Goal: Task Accomplishment & Management: Complete application form

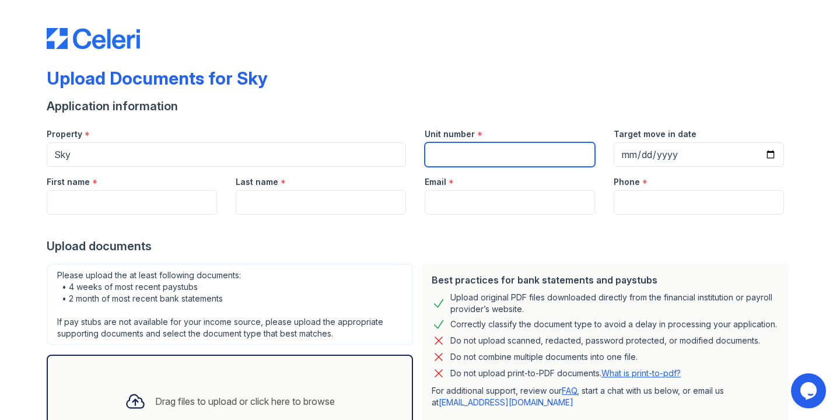
click at [466, 167] on div "Email *" at bounding box center [510, 178] width 170 height 23
type input "49D"
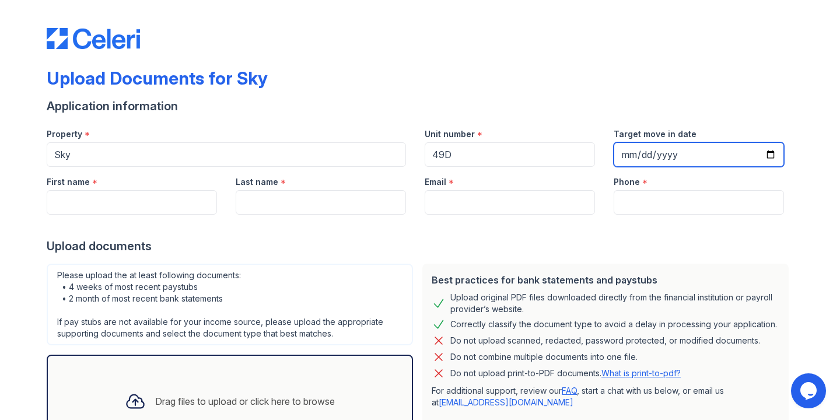
click at [688, 159] on input "Target move in date" at bounding box center [699, 154] width 170 height 25
click at [769, 156] on input "Target move in date" at bounding box center [699, 154] width 170 height 25
type input "[DATE]"
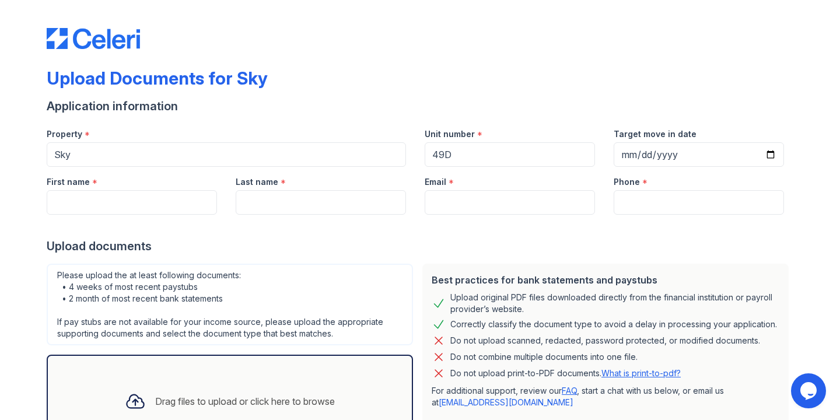
click at [115, 222] on div at bounding box center [420, 226] width 747 height 23
click at [115, 212] on input "First name" at bounding box center [132, 202] width 170 height 25
type input "Heeju"
click at [358, 201] on input "Last name" at bounding box center [321, 202] width 170 height 25
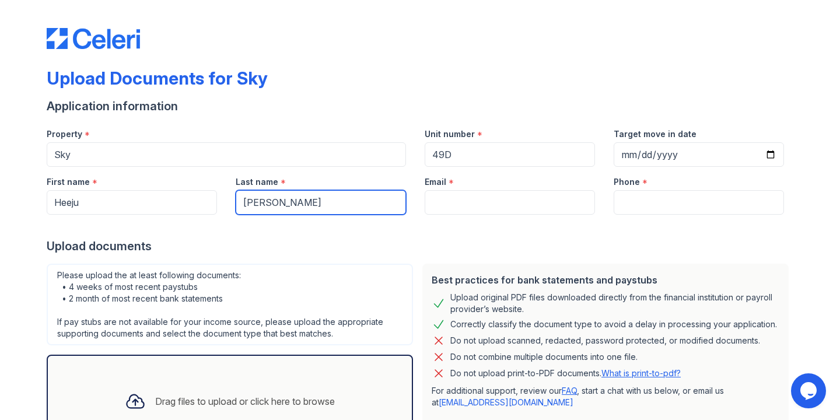
type input "[PERSON_NAME]"
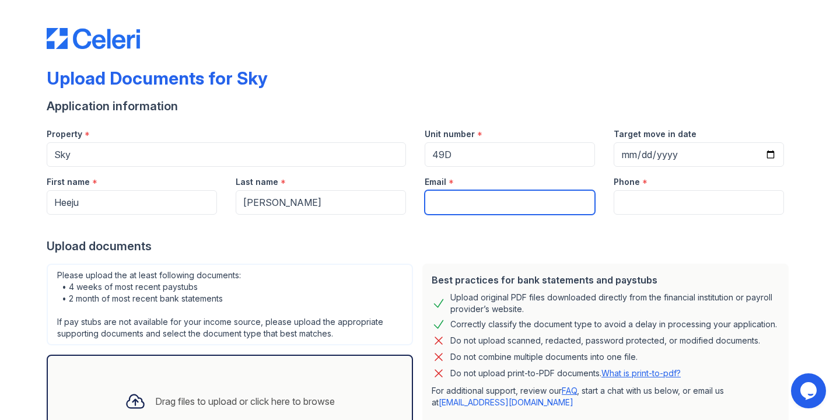
click at [465, 191] on input "Email" at bounding box center [510, 202] width 170 height 25
type input "[EMAIL_ADDRESS][DOMAIN_NAME]"
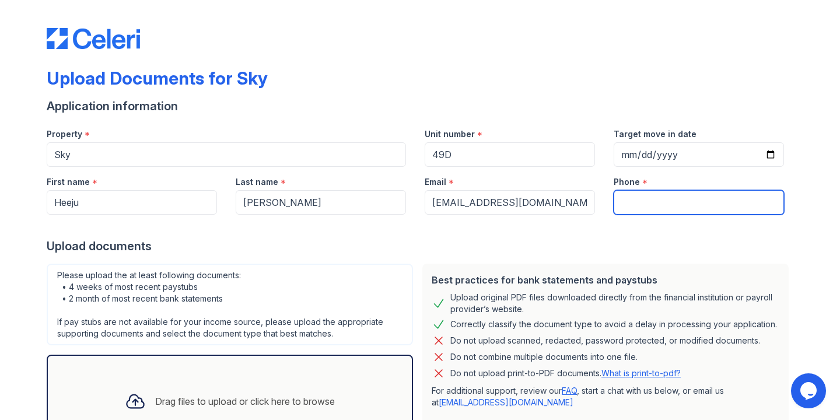
click at [640, 212] on input "Phone" at bounding box center [699, 202] width 170 height 25
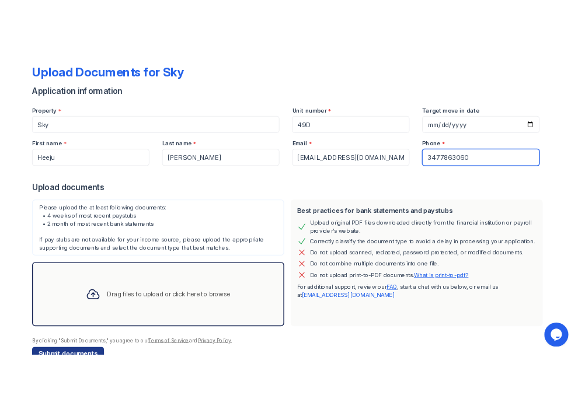
scroll to position [89, 0]
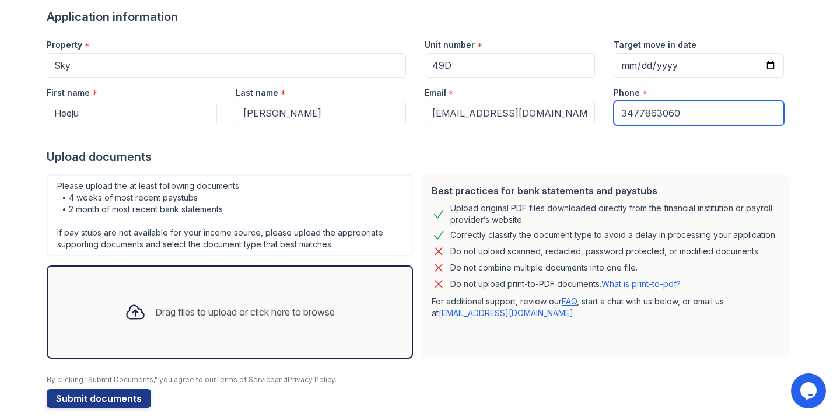
type input "3477863060"
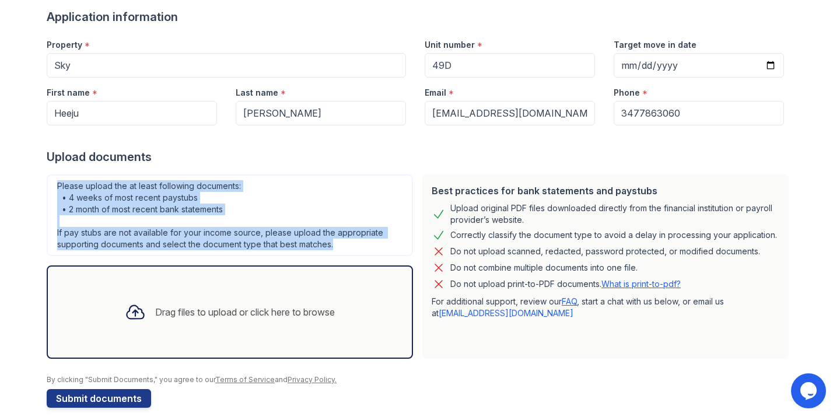
drag, startPoint x: 57, startPoint y: 184, endPoint x: 295, endPoint y: 254, distance: 247.5
click at [295, 254] on div "Please upload the at least following documents: • 4 weeks of most recent paystu…" at bounding box center [230, 216] width 367 height 82
copy div "Please upload the at least following documents: • 4 weeks of most recent paystu…"
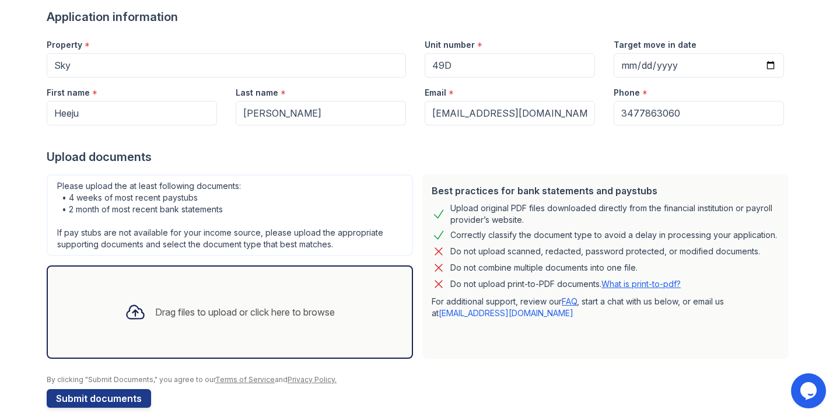
click at [322, 323] on div "Drag files to upload or click here to browse" at bounding box center [230, 312] width 229 height 40
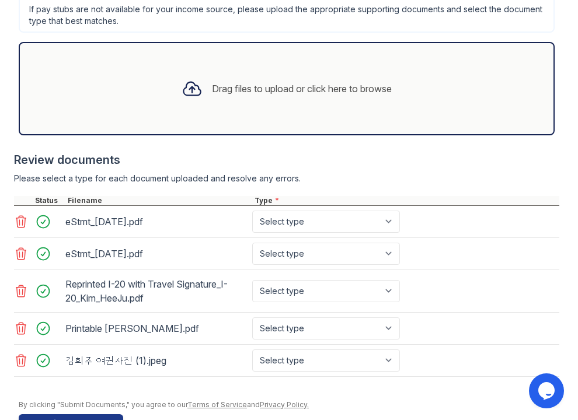
scroll to position [491, 0]
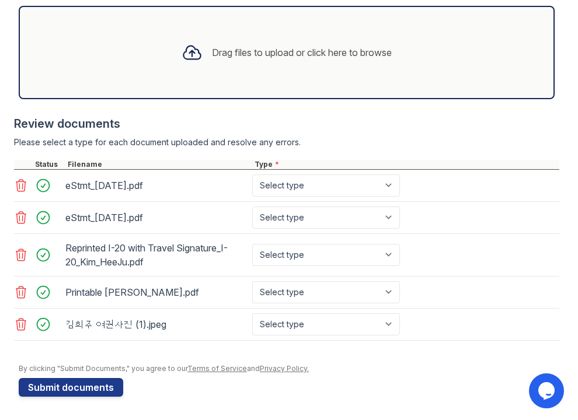
click at [343, 172] on div "eStmt_[DATE].pdf Select type Paystub Bank Statement Offer Letter Tax Documents …" at bounding box center [286, 186] width 545 height 32
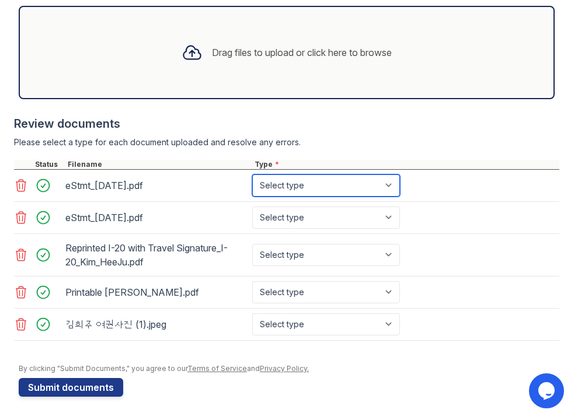
click at [343, 175] on select "Select type Paystub Bank Statement Offer Letter Tax Documents Benefit Award Let…" at bounding box center [326, 186] width 148 height 22
select select "bank_statement"
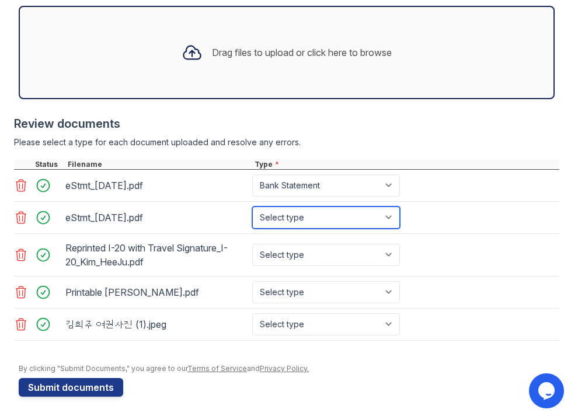
click at [334, 212] on select "Select type Paystub Bank Statement Offer Letter Tax Documents Benefit Award Let…" at bounding box center [326, 218] width 148 height 22
select select "bank_statement"
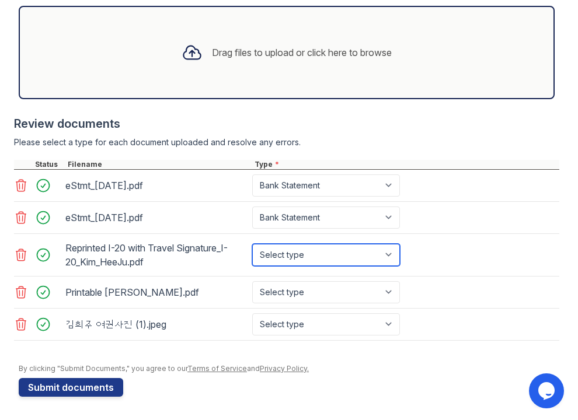
click at [333, 254] on select "Select type Paystub Bank Statement Offer Letter Tax Documents Benefit Award Let…" at bounding box center [326, 255] width 148 height 22
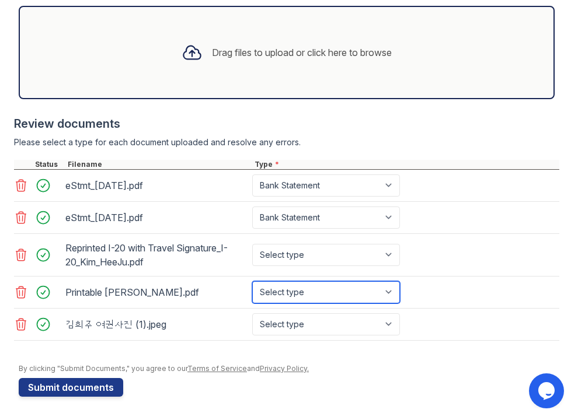
click at [354, 291] on select "Select type Paystub Bank Statement Offer Letter Tax Documents Benefit Award Let…" at bounding box center [326, 292] width 148 height 22
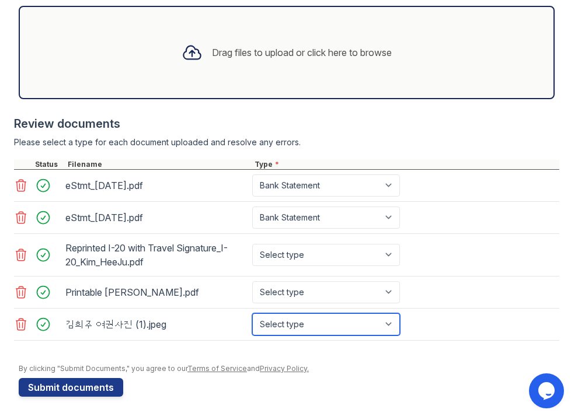
click at [360, 327] on select "Select type Paystub Bank Statement Offer Letter Tax Documents Benefit Award Let…" at bounding box center [326, 324] width 148 height 22
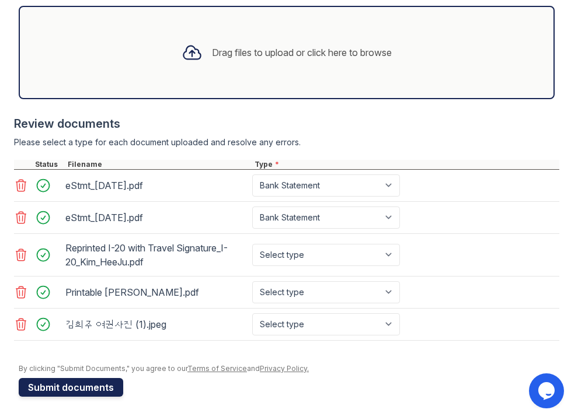
click at [110, 388] on button "Submit documents" at bounding box center [71, 387] width 104 height 19
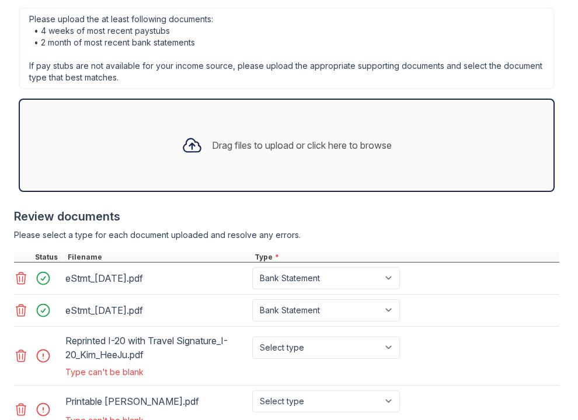
scroll to position [554, 0]
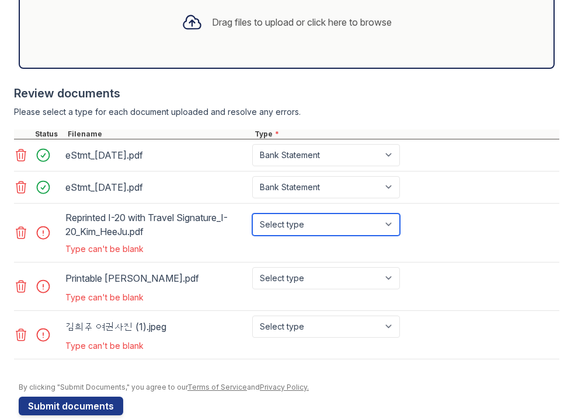
click at [329, 222] on select "Select type Paystub Bank Statement Offer Letter Tax Documents Benefit Award Let…" at bounding box center [326, 225] width 148 height 22
click at [339, 223] on select "Select type Paystub Bank Statement Offer Letter Tax Documents Benefit Award Let…" at bounding box center [326, 225] width 148 height 22
select select "other"
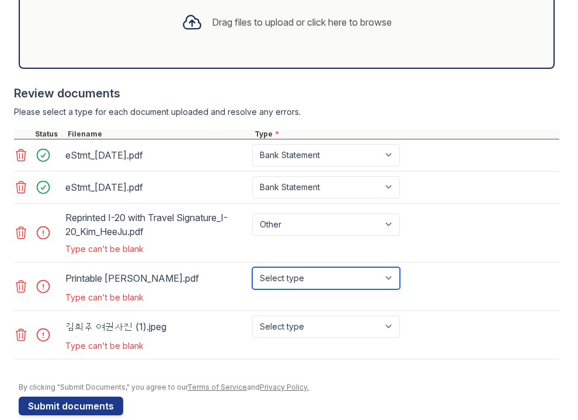
click at [334, 278] on select "Select type Paystub Bank Statement Offer Letter Tax Documents Benefit Award Let…" at bounding box center [326, 278] width 148 height 22
select select "other"
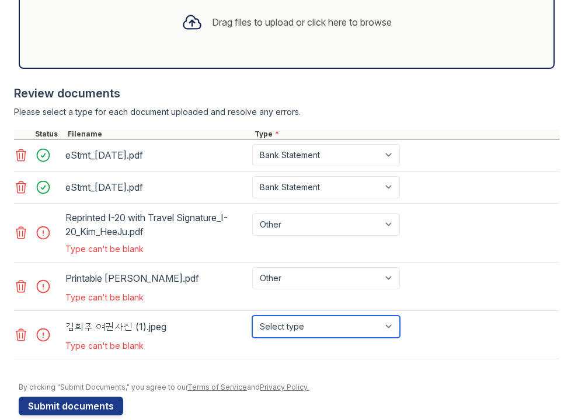
click at [318, 336] on select "Select type Paystub Bank Statement Offer Letter Tax Documents Benefit Award Let…" at bounding box center [326, 327] width 148 height 22
select select "other"
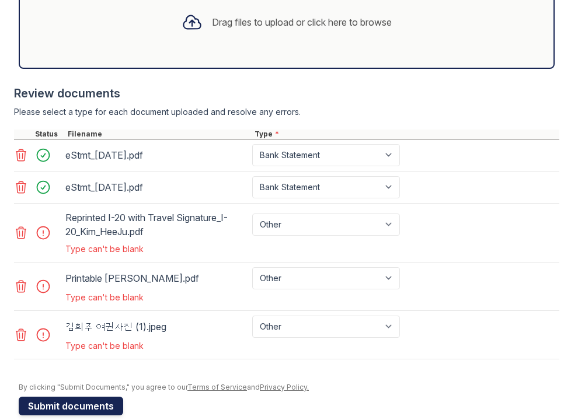
click at [109, 408] on button "Submit documents" at bounding box center [71, 406] width 104 height 19
